Goal: Transaction & Acquisition: Purchase product/service

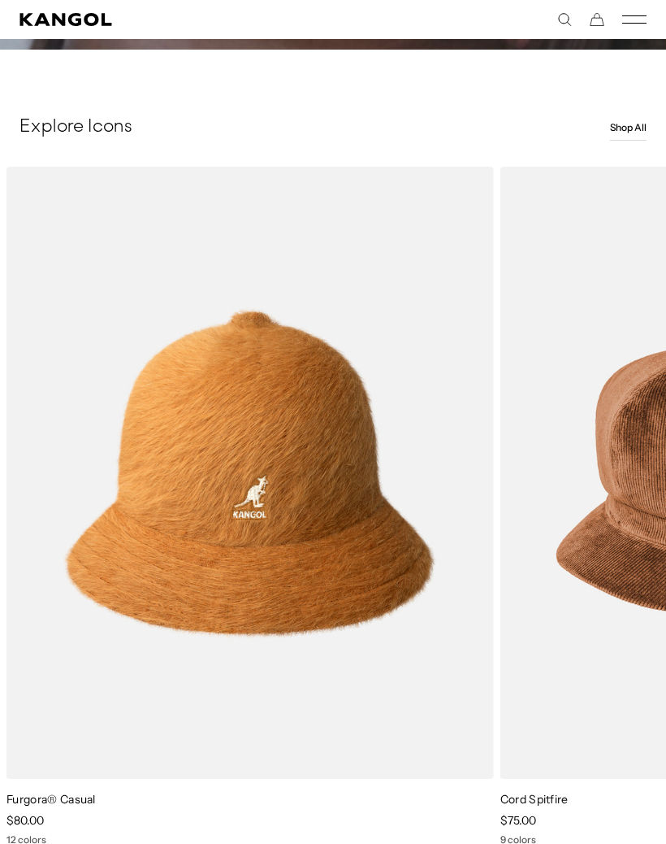
scroll to position [870, 0]
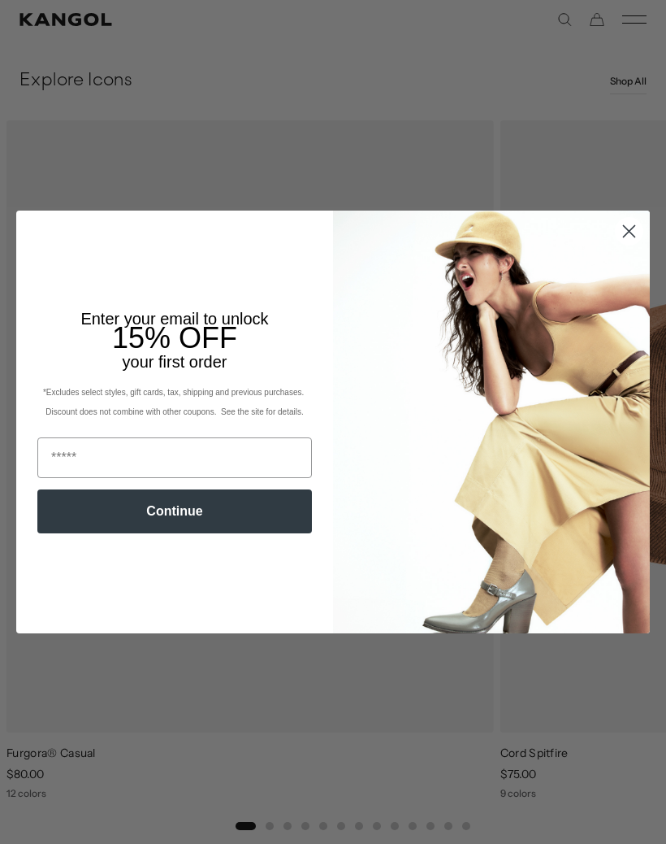
click at [629, 245] on circle "Close dialog" at bounding box center [629, 231] width 27 height 27
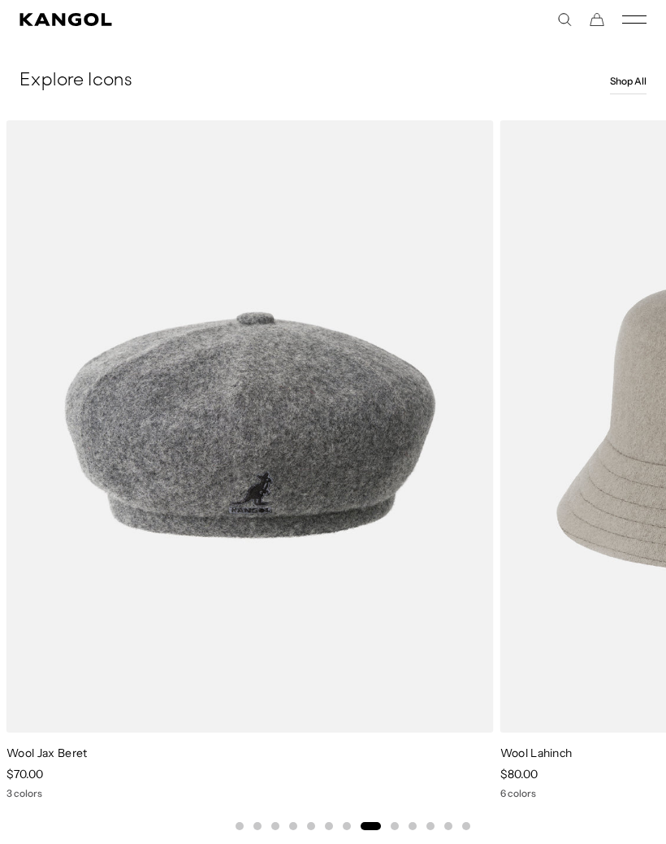
scroll to position [0, 0]
click at [0, 0] on img "8 of 13" at bounding box center [0, 0] width 0 height 0
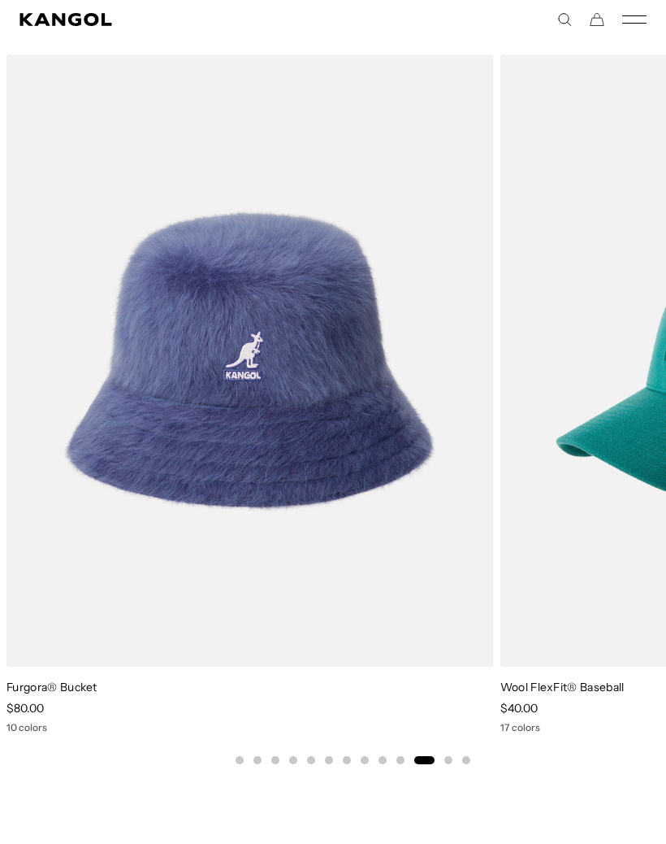
click at [0, 0] on img "11 of 13" at bounding box center [0, 0] width 0 height 0
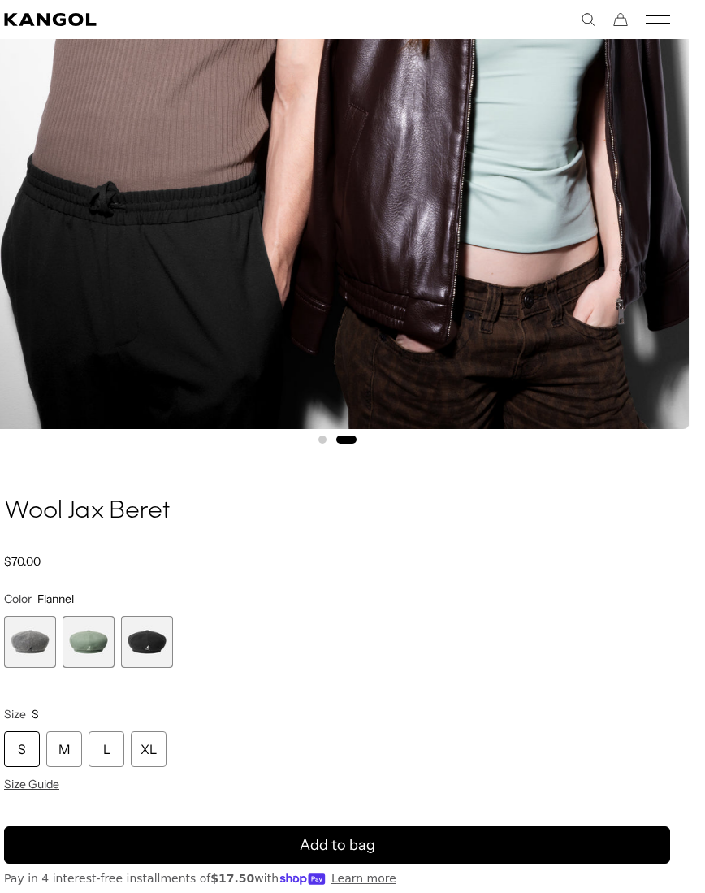
scroll to position [760, 15]
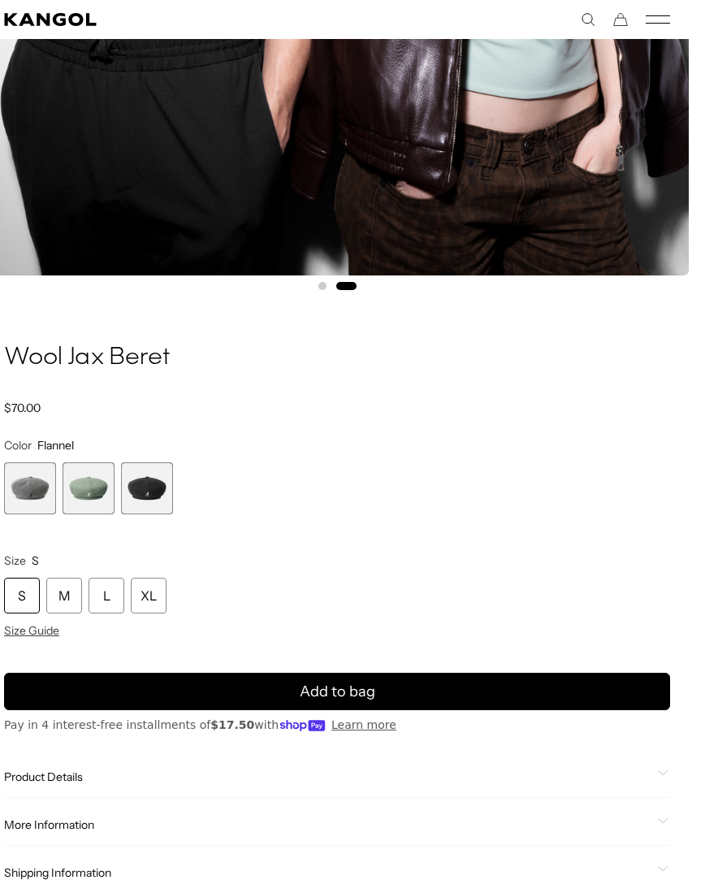
click at [89, 493] on span "2 of 3" at bounding box center [89, 488] width 52 height 52
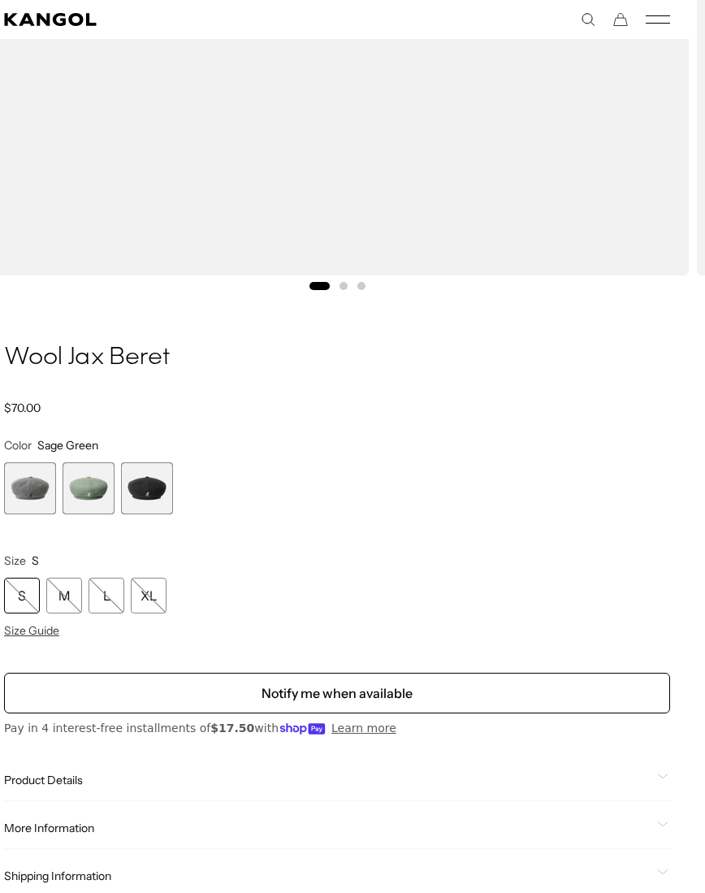
scroll to position [762, 15]
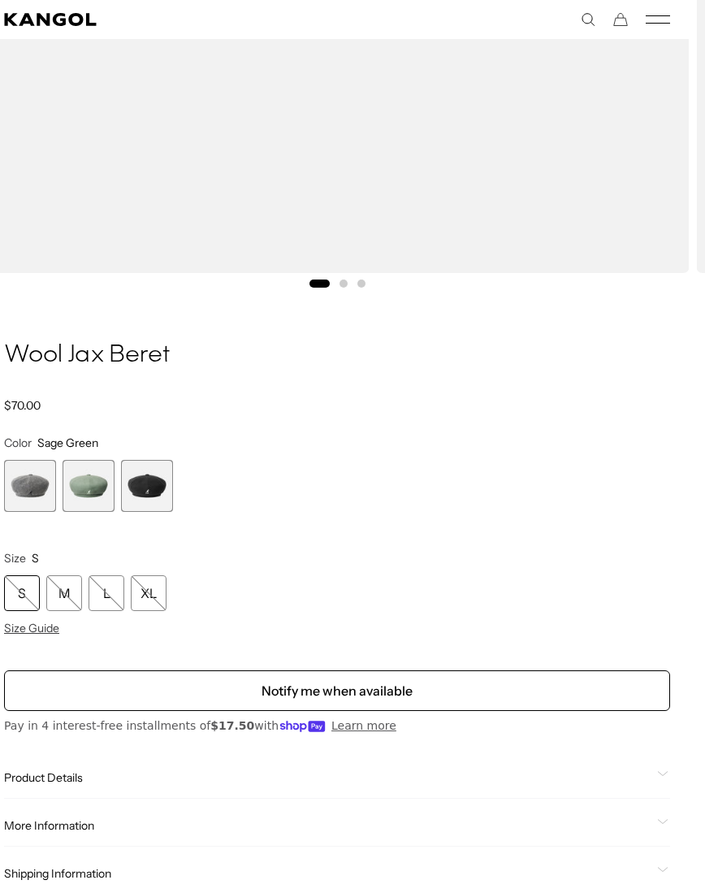
click at [34, 467] on span "1 of 3" at bounding box center [30, 486] width 52 height 52
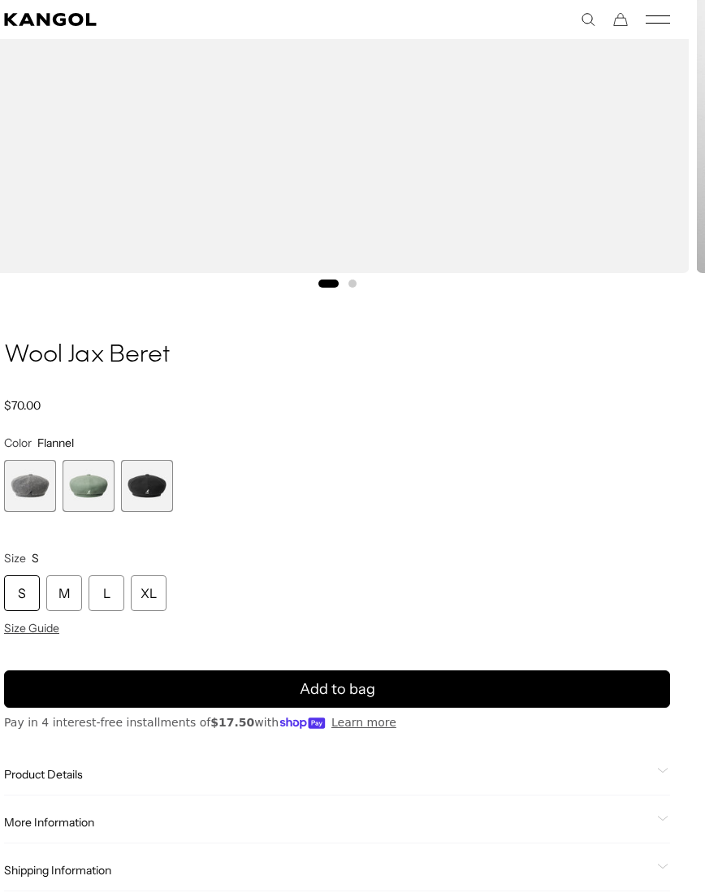
click at [145, 491] on span "3 of 3" at bounding box center [147, 486] width 52 height 52
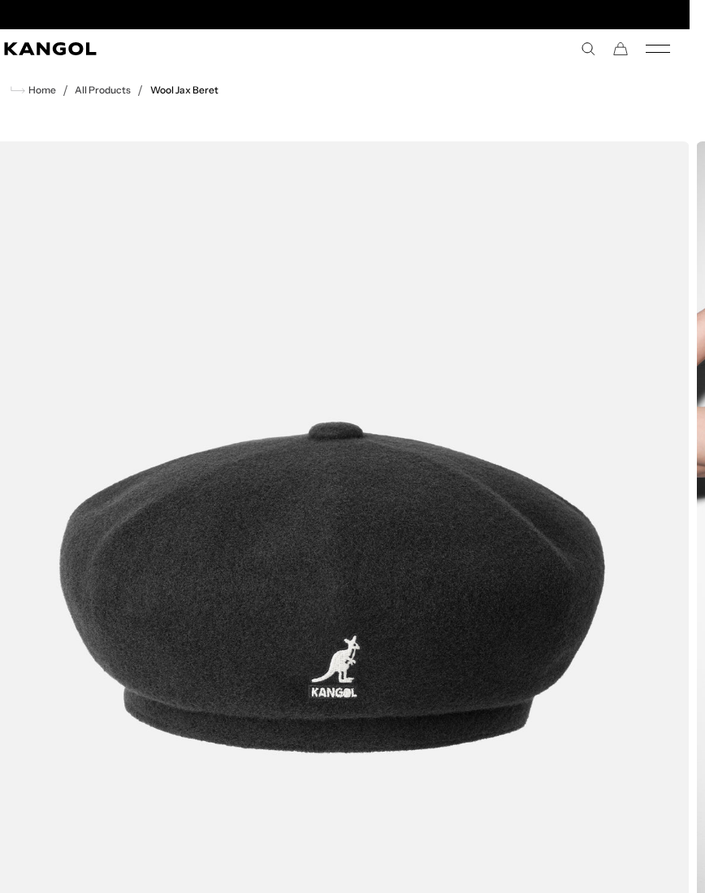
scroll to position [0, 335]
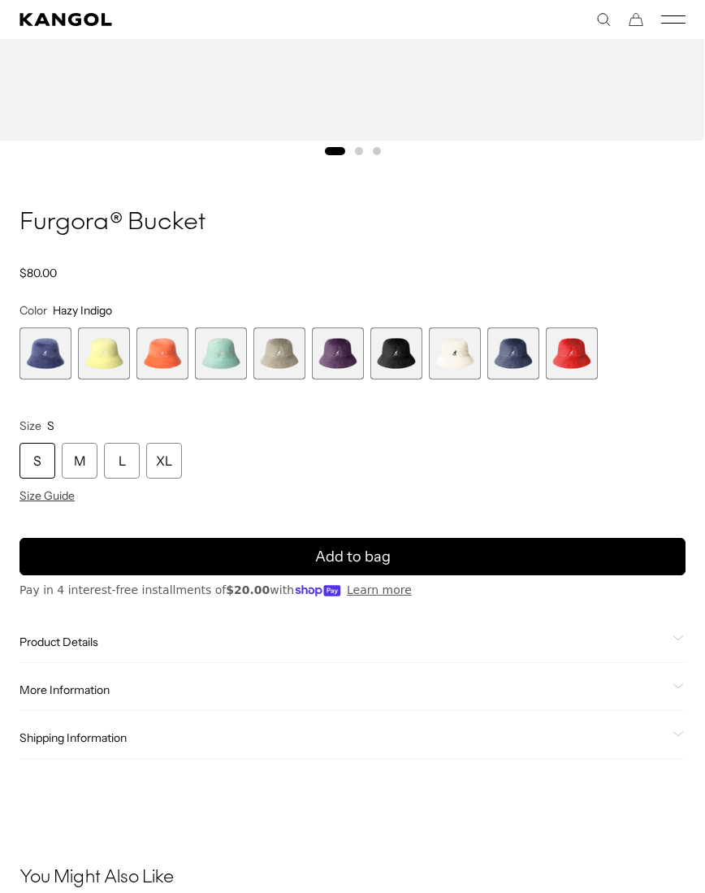
scroll to position [0, 335]
click at [47, 496] on span "Size Guide" at bounding box center [47, 495] width 55 height 15
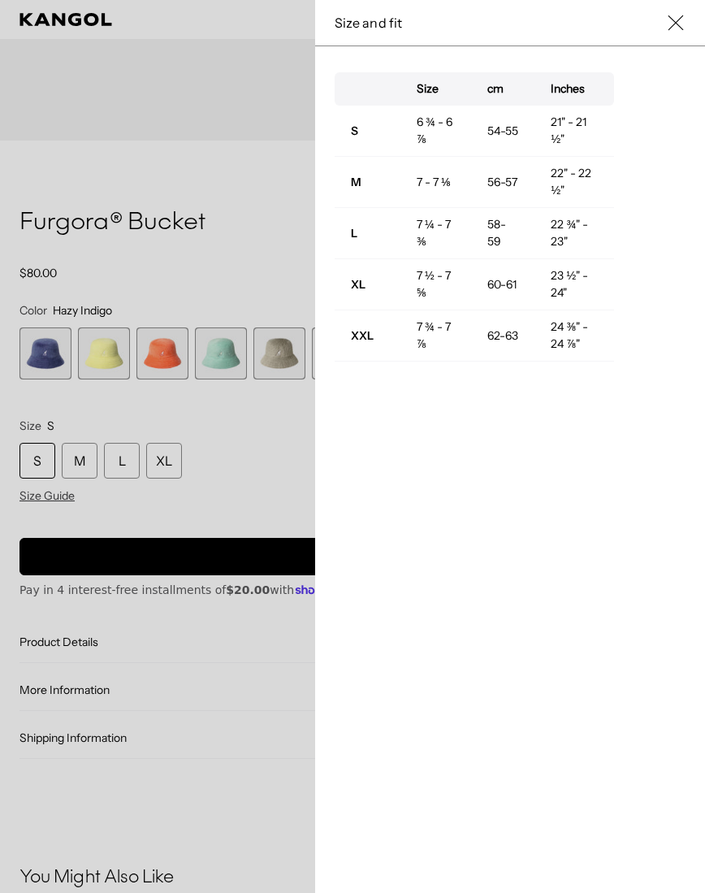
click at [199, 670] on div at bounding box center [352, 446] width 705 height 893
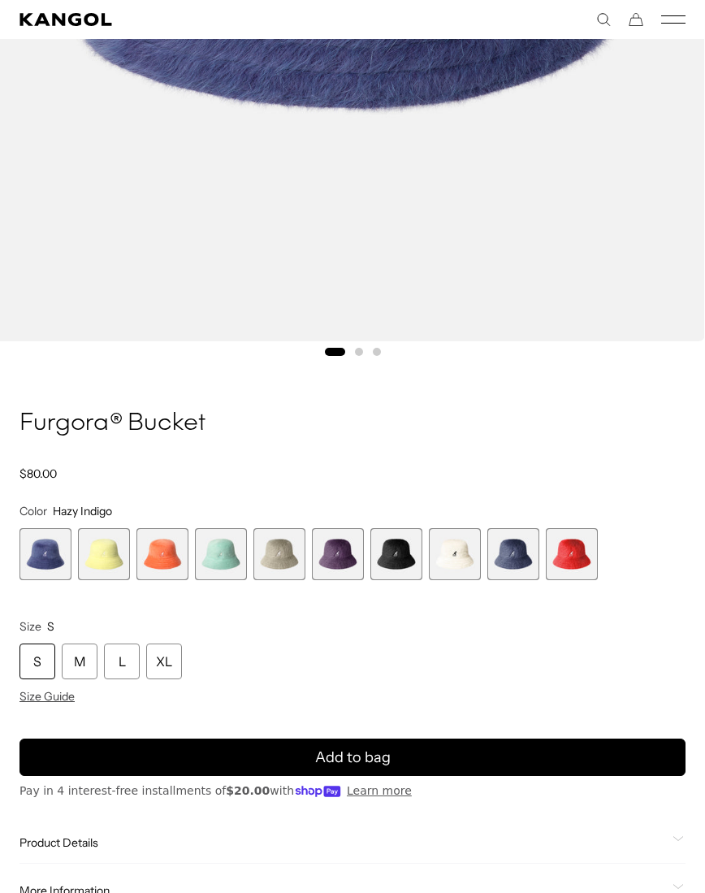
scroll to position [695, 0]
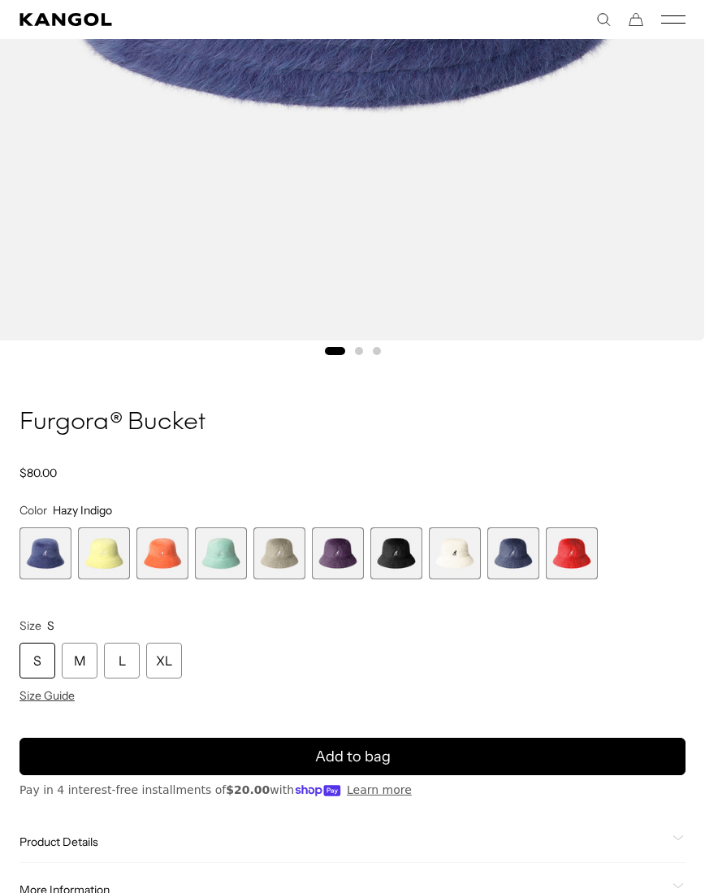
click at [338, 566] on span "6 of 10" at bounding box center [338, 553] width 52 height 52
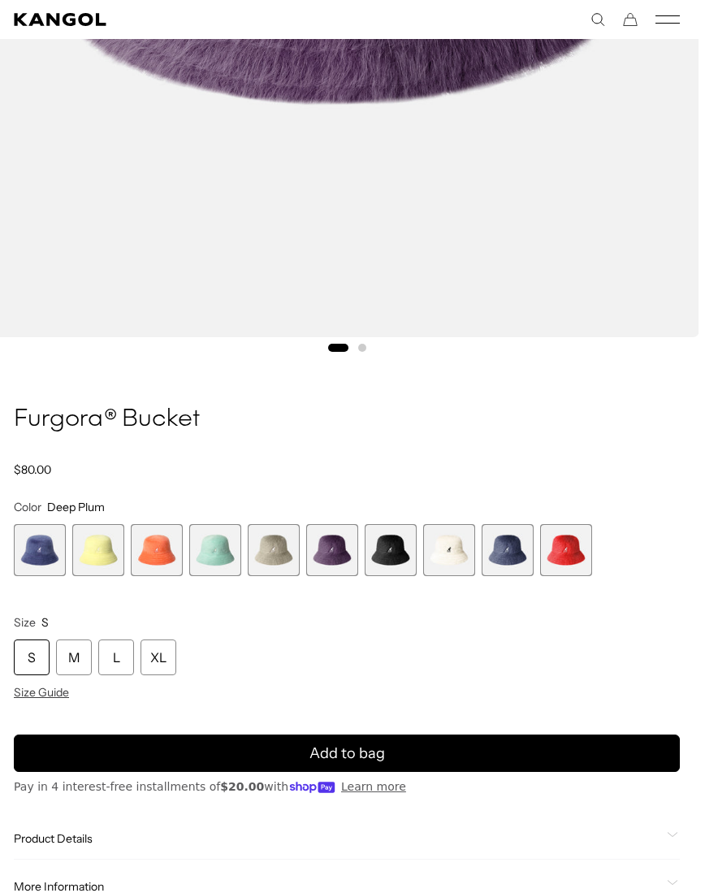
scroll to position [702, 6]
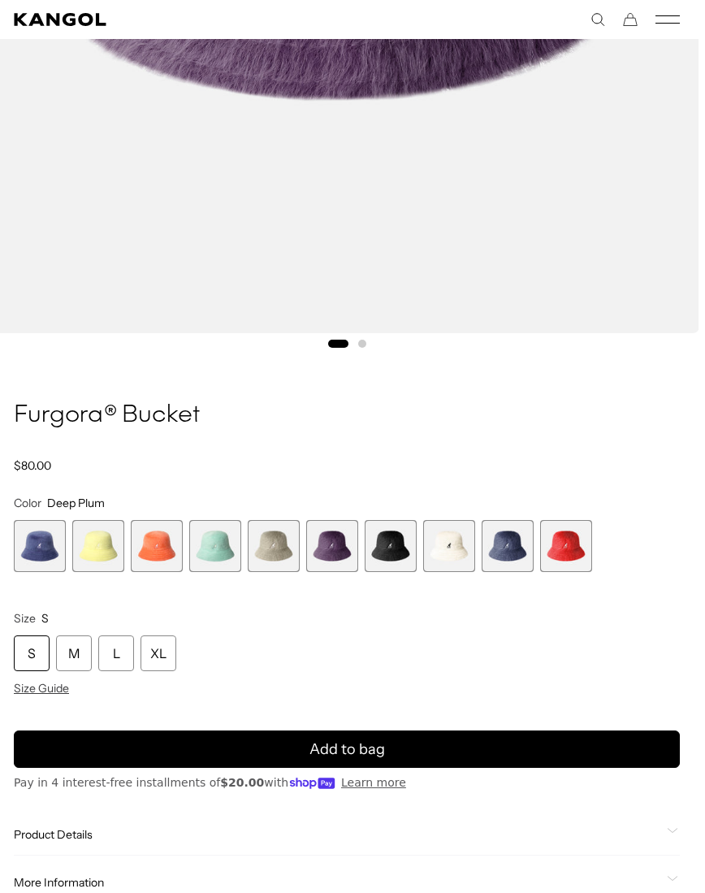
click at [38, 537] on span "1 of 10" at bounding box center [40, 546] width 52 height 52
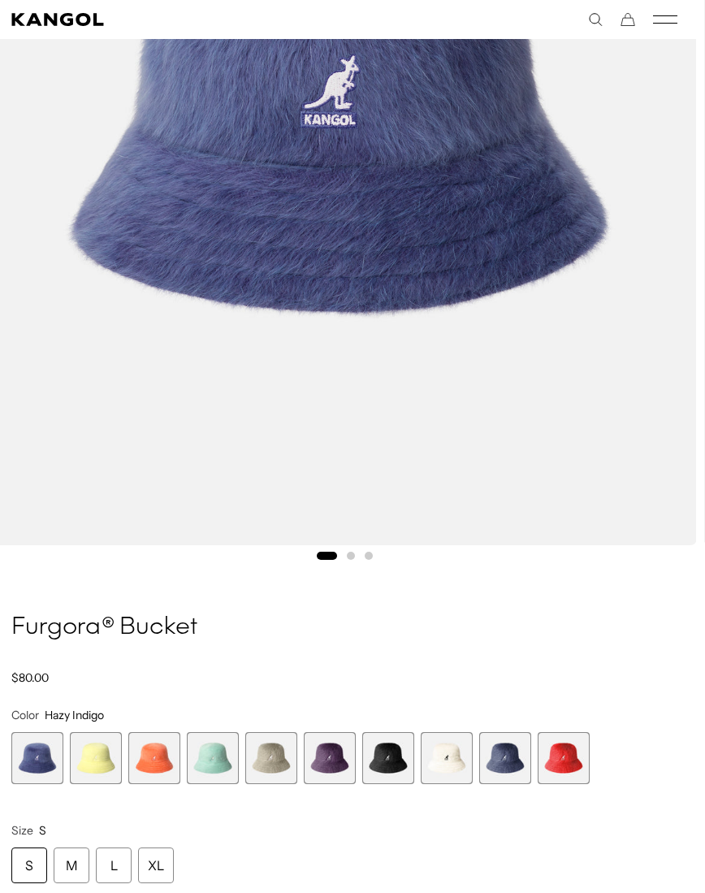
click at [504, 758] on span "9 of 10" at bounding box center [505, 758] width 52 height 52
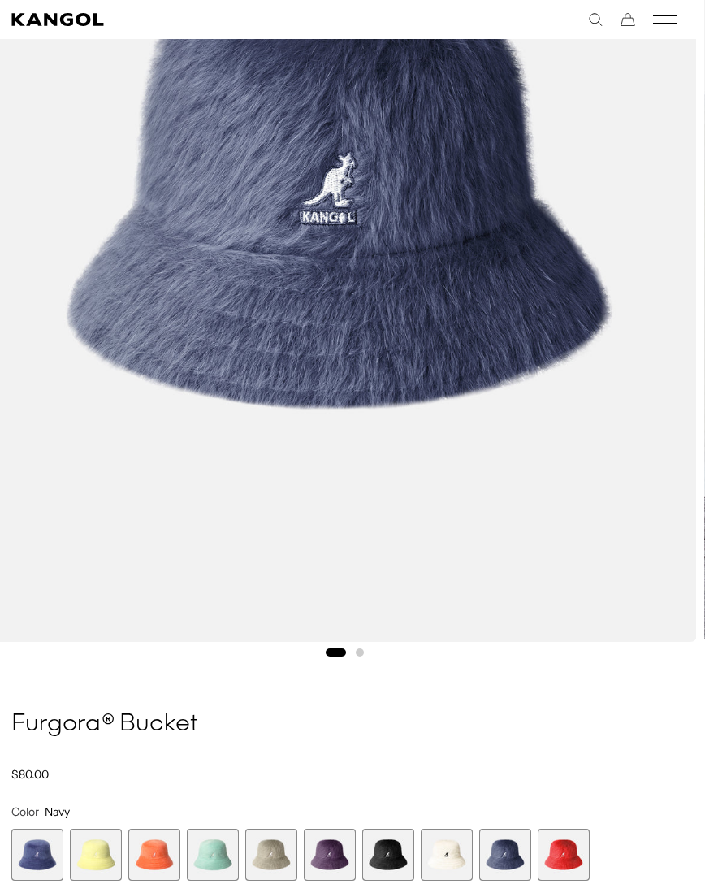
scroll to position [407, 8]
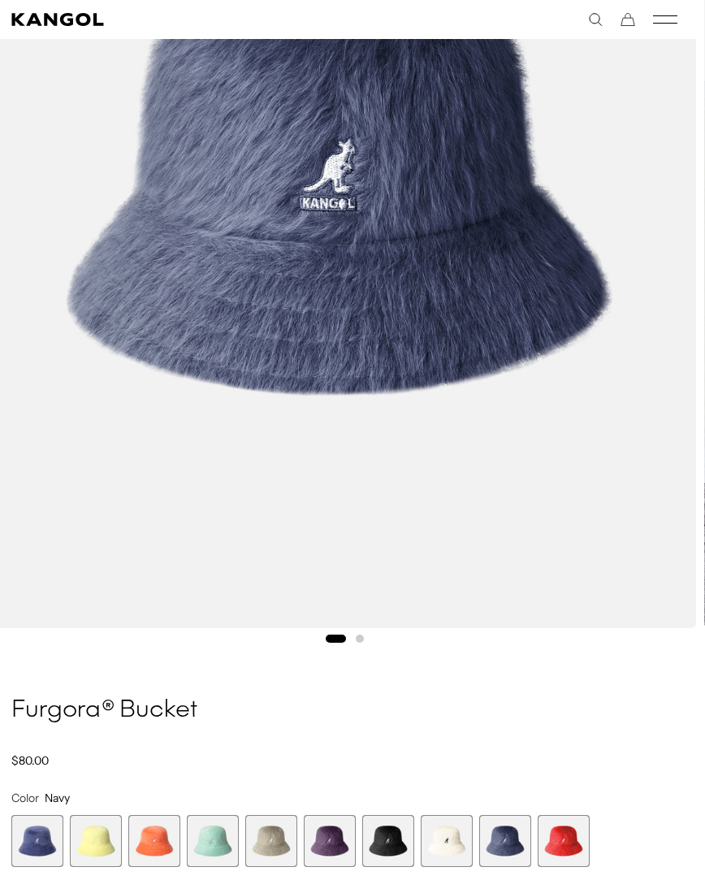
click at [28, 840] on span "1 of 10" at bounding box center [37, 841] width 52 height 52
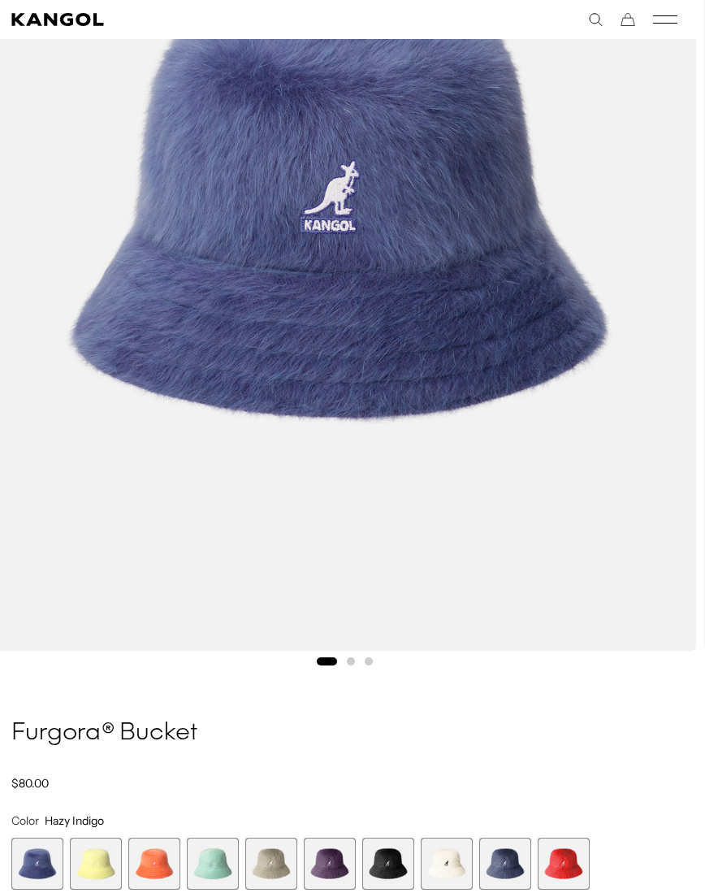
click at [324, 866] on span "6 of 10" at bounding box center [330, 864] width 52 height 52
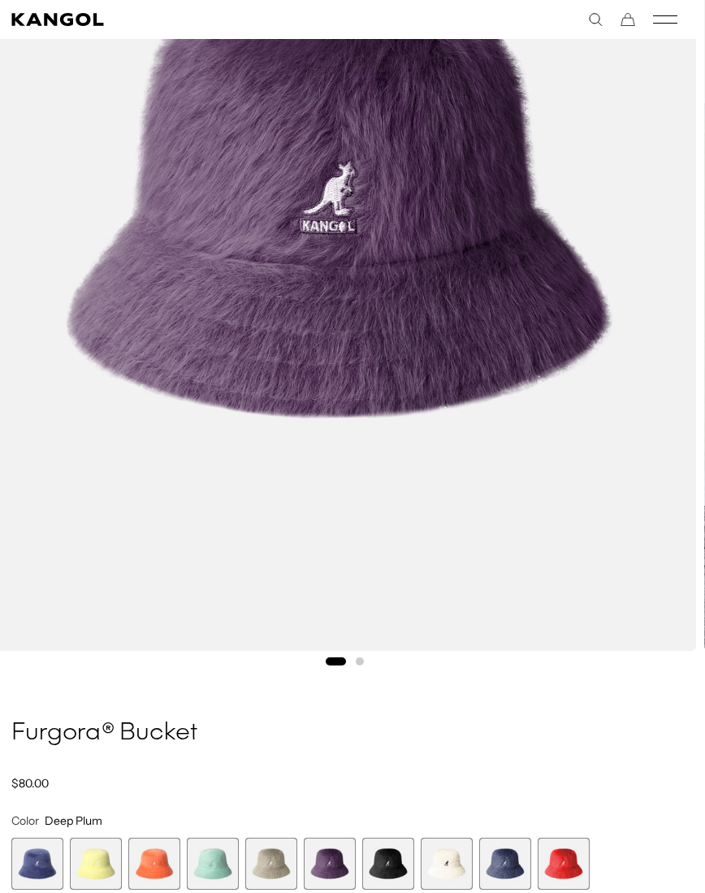
click at [28, 859] on span "1 of 10" at bounding box center [37, 864] width 52 height 52
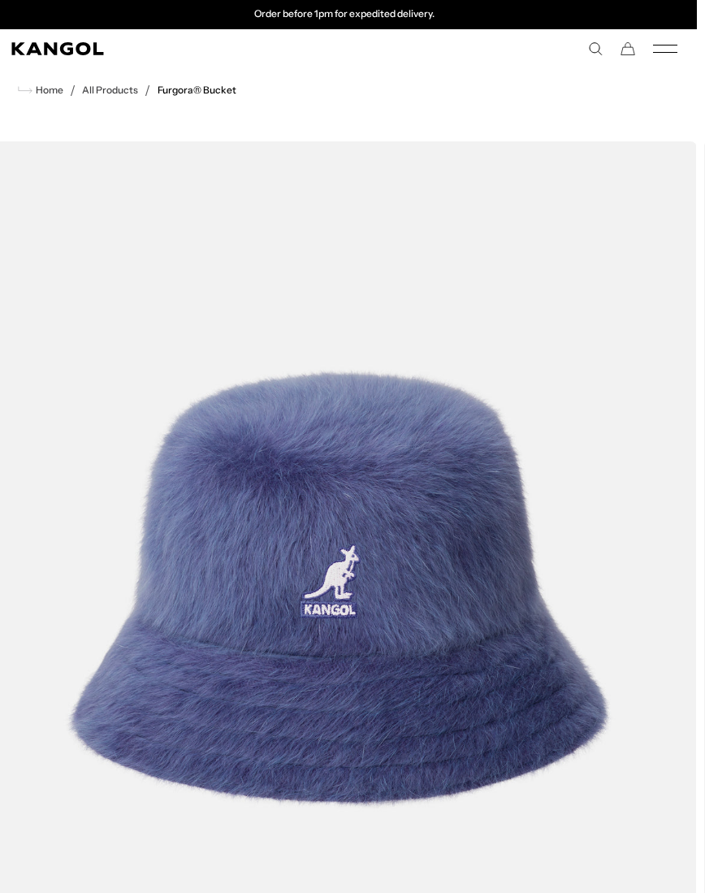
click at [111, 93] on link "All Products" at bounding box center [110, 90] width 56 height 11
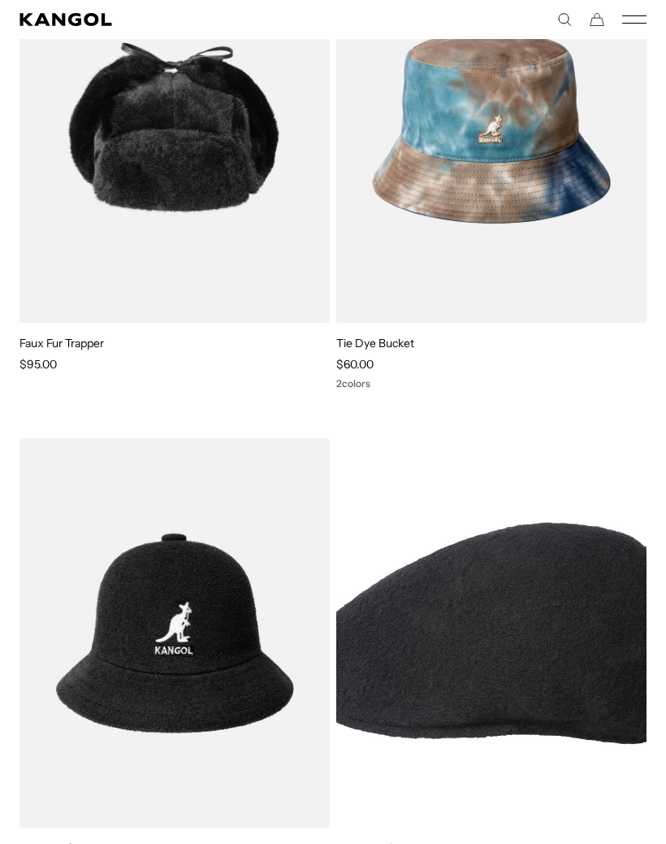
click at [0, 0] on img at bounding box center [0, 0] width 0 height 0
